Goal: Entertainment & Leisure: Consume media (video, audio)

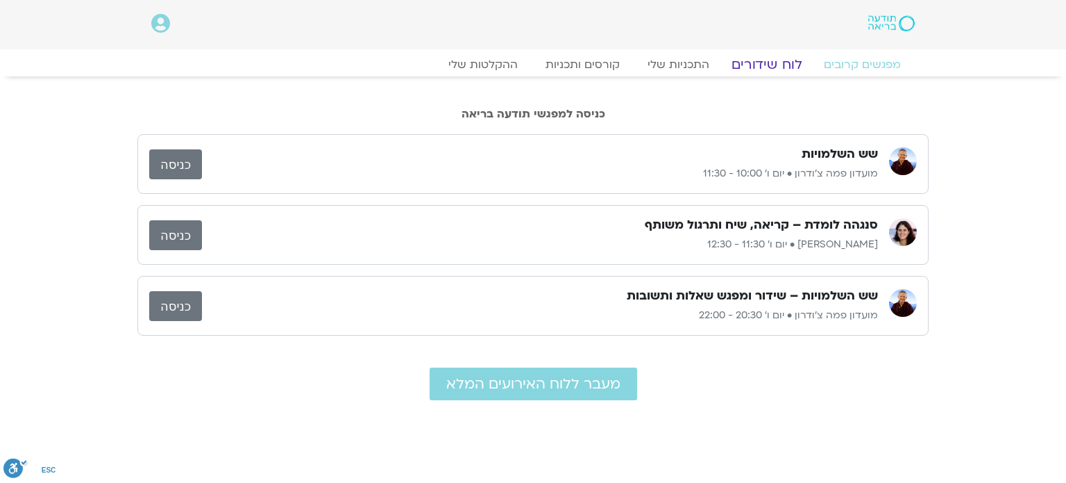
click at [757, 71] on link "לוח שידורים" at bounding box center [767, 64] width 104 height 17
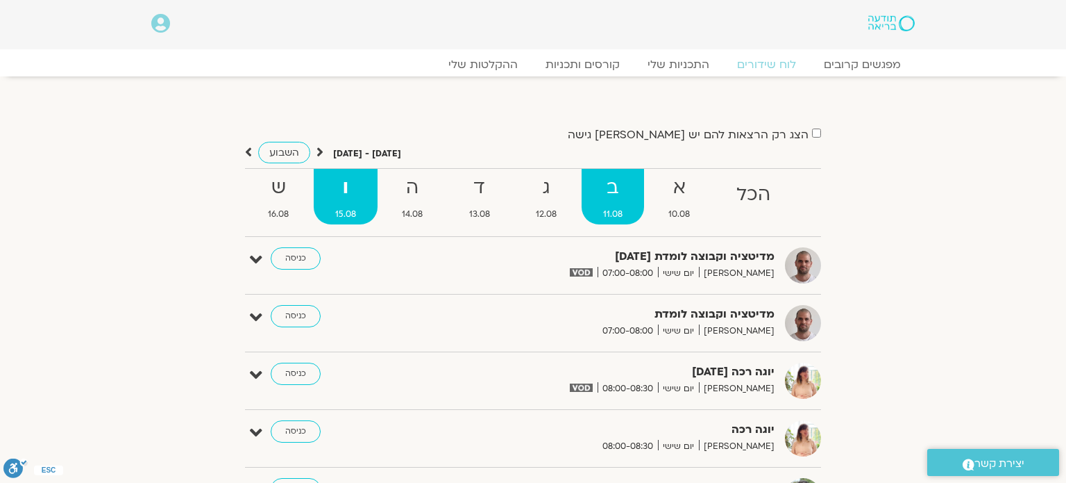
click at [614, 199] on strong "ב" at bounding box center [613, 187] width 63 height 31
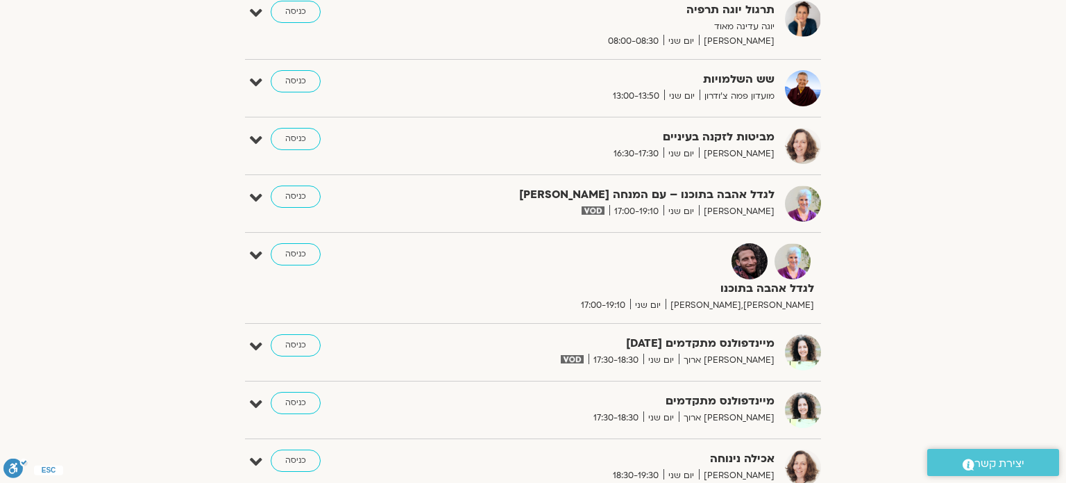
scroll to position [389, 0]
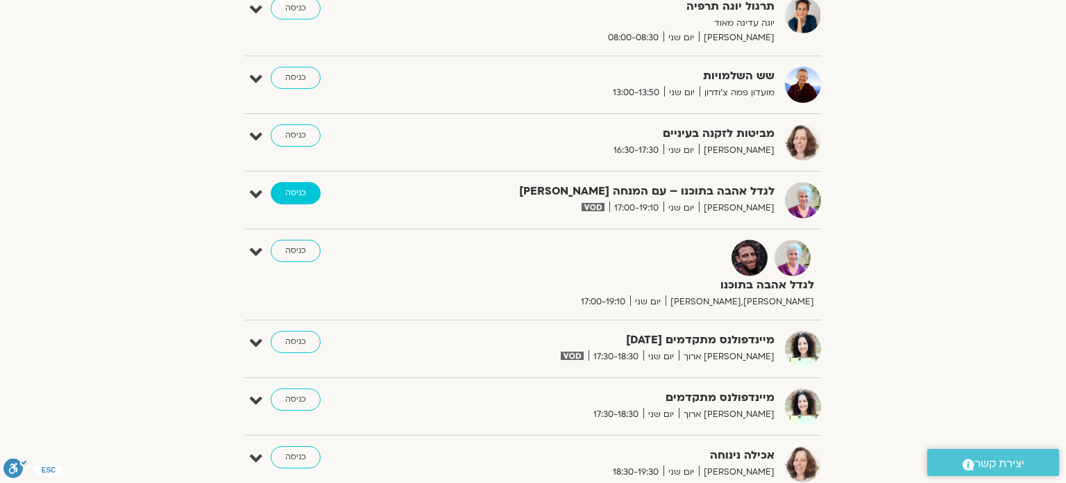
click at [303, 196] on link "כניסה" at bounding box center [296, 193] width 50 height 22
